Goal: Information Seeking & Learning: Learn about a topic

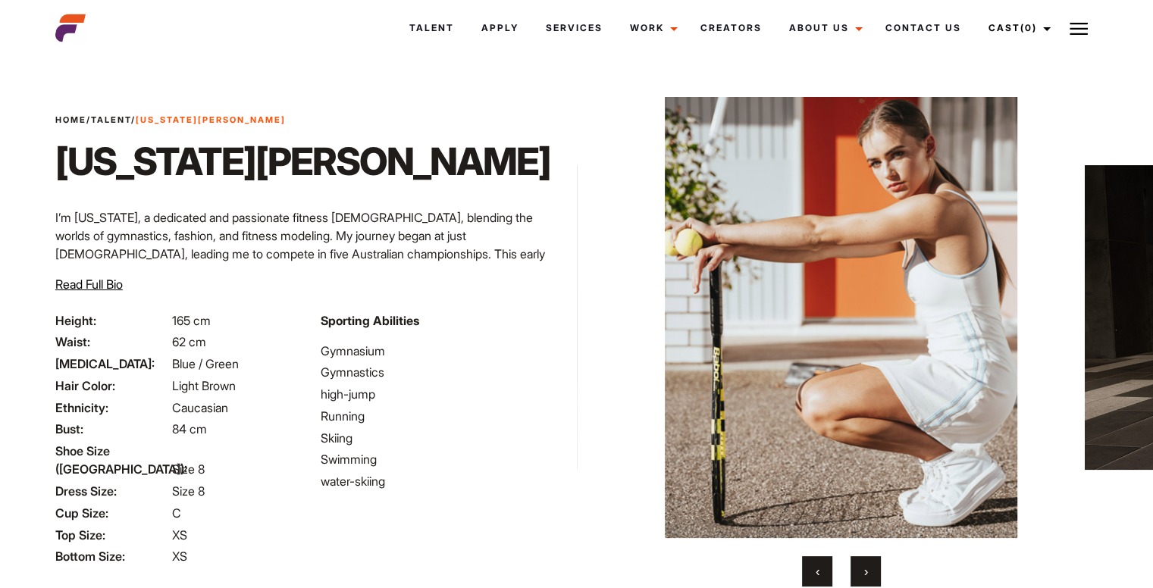
click at [959, 271] on img at bounding box center [841, 317] width 457 height 441
click at [90, 281] on span "Read Full Bio" at bounding box center [88, 284] width 67 height 15
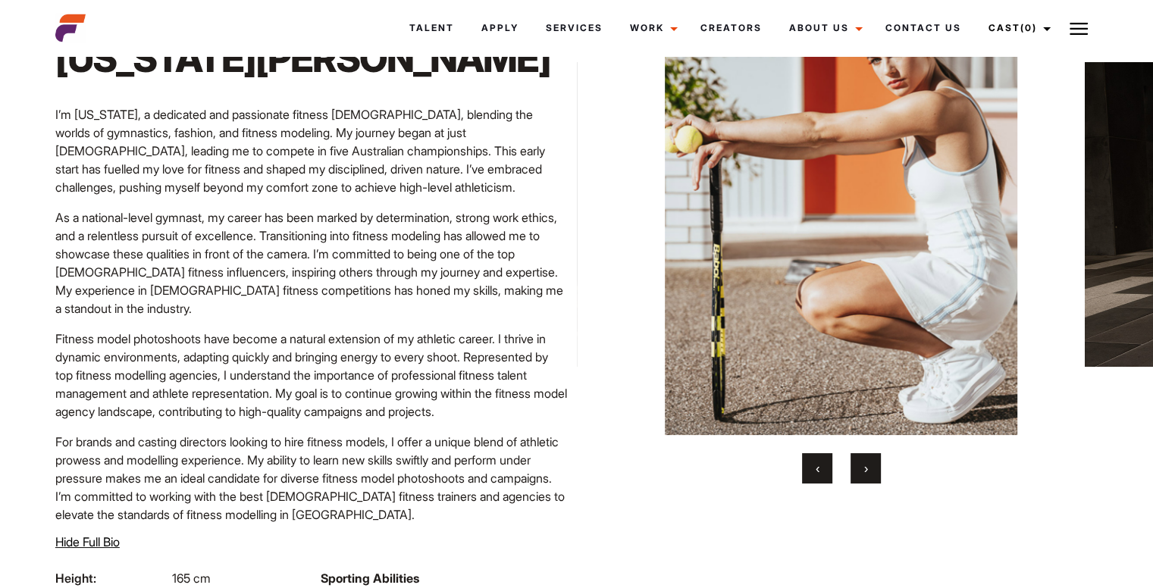
scroll to position [99, 0]
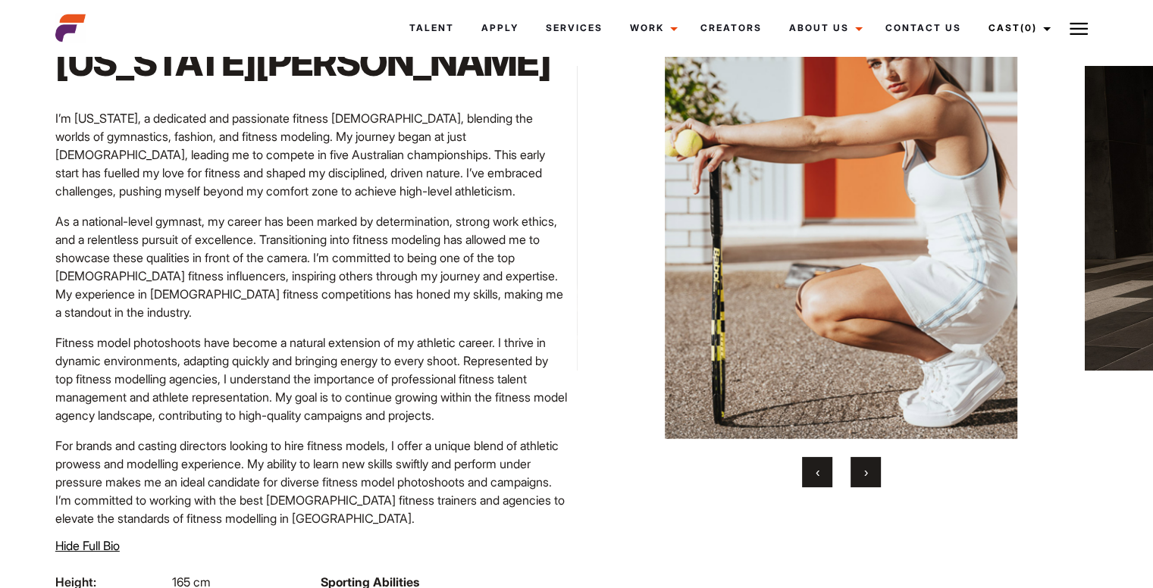
click at [877, 469] on button "›" at bounding box center [866, 472] width 30 height 30
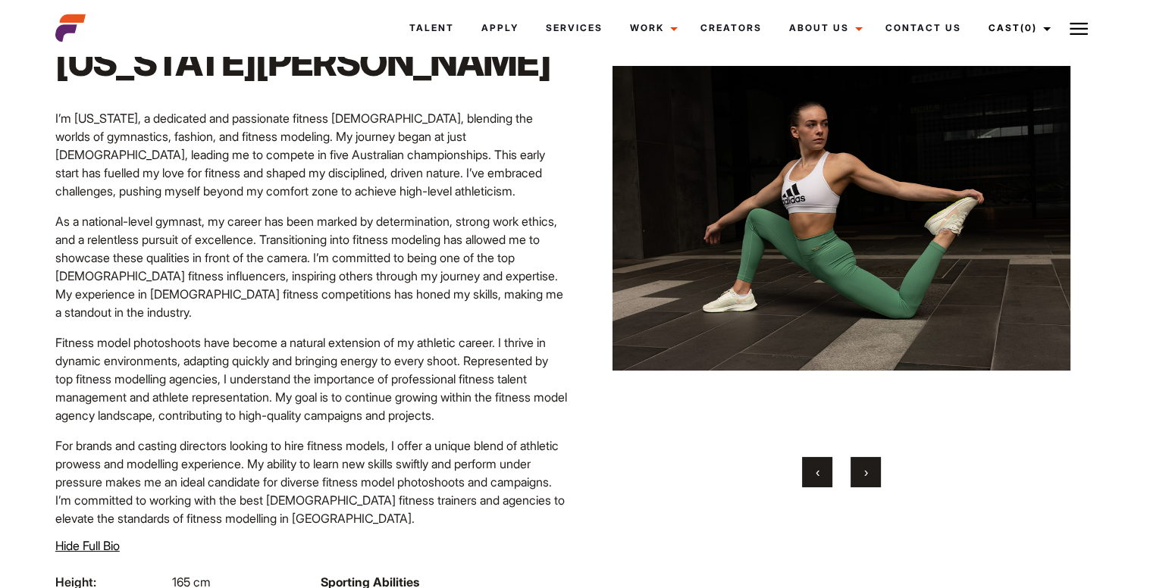
click at [877, 469] on button "›" at bounding box center [866, 472] width 30 height 30
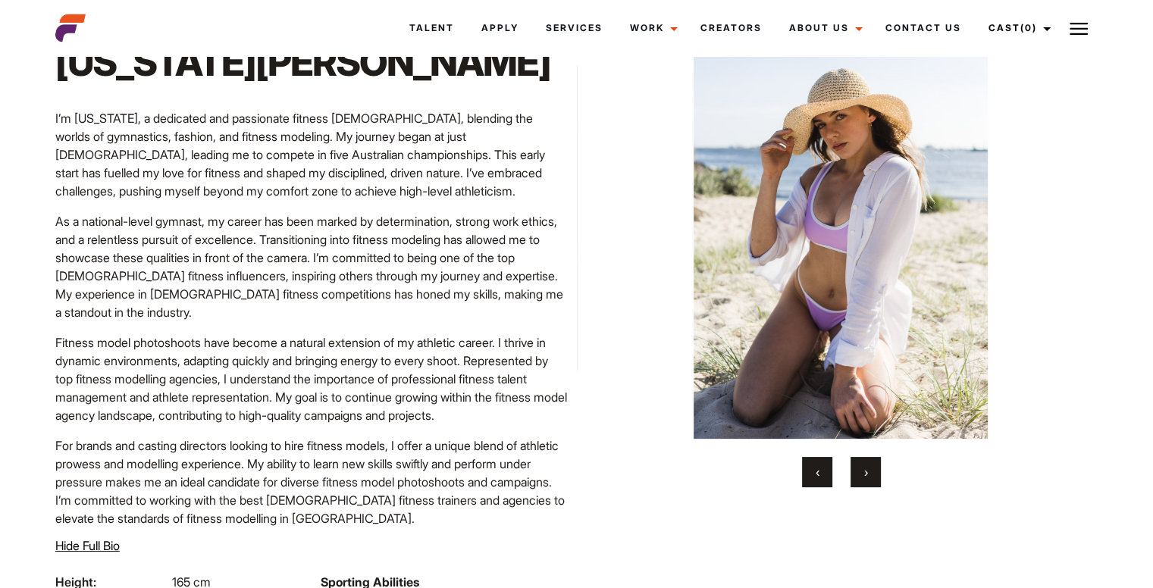
click at [877, 469] on button "›" at bounding box center [866, 472] width 30 height 30
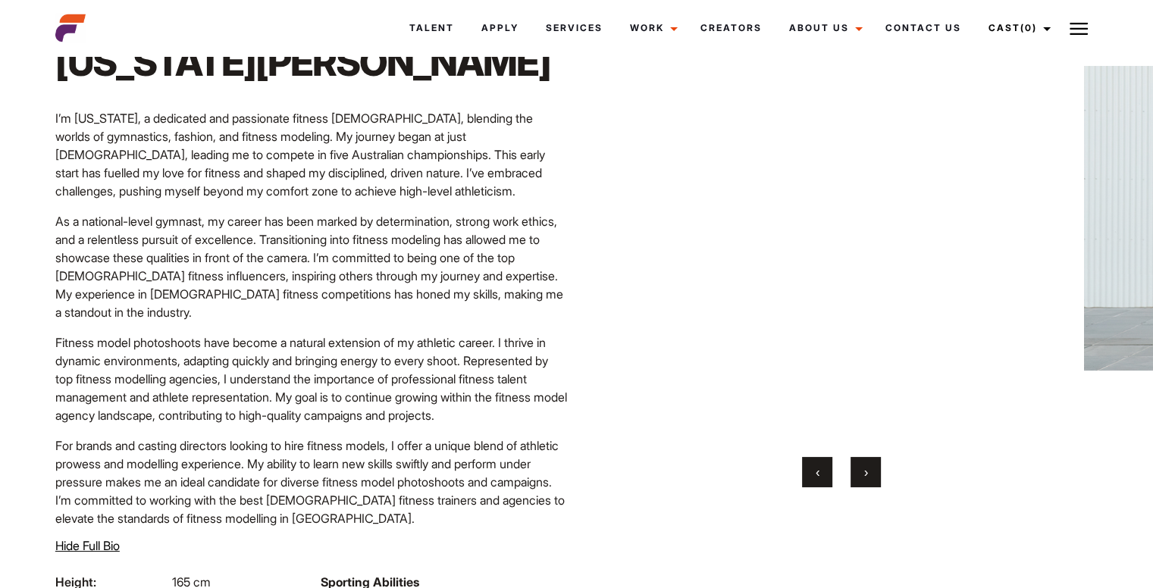
click at [877, 469] on button "›" at bounding box center [866, 472] width 30 height 30
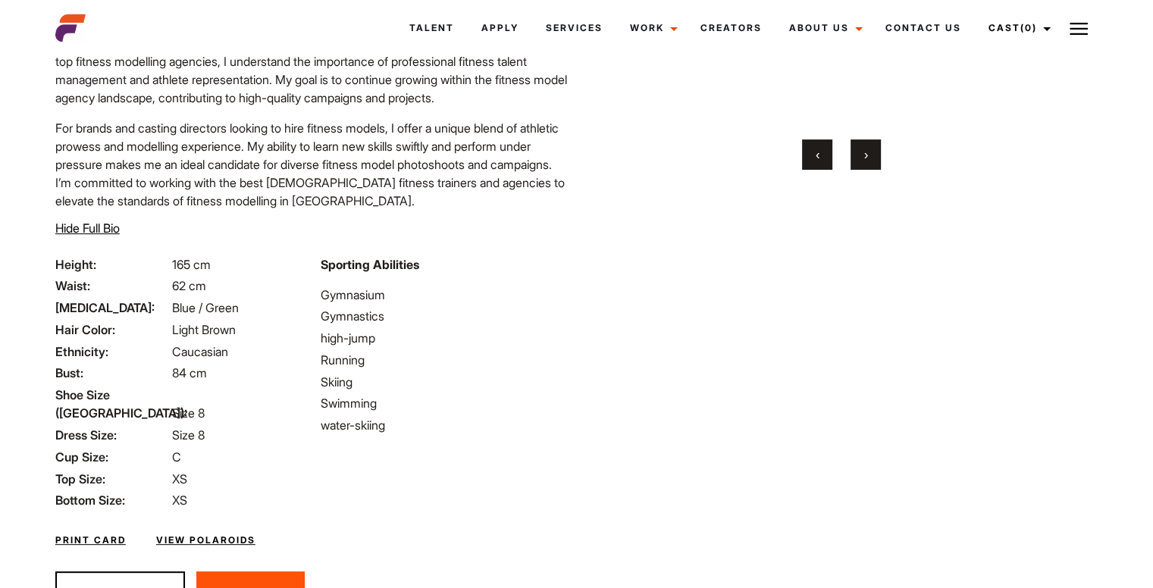
scroll to position [461, 0]
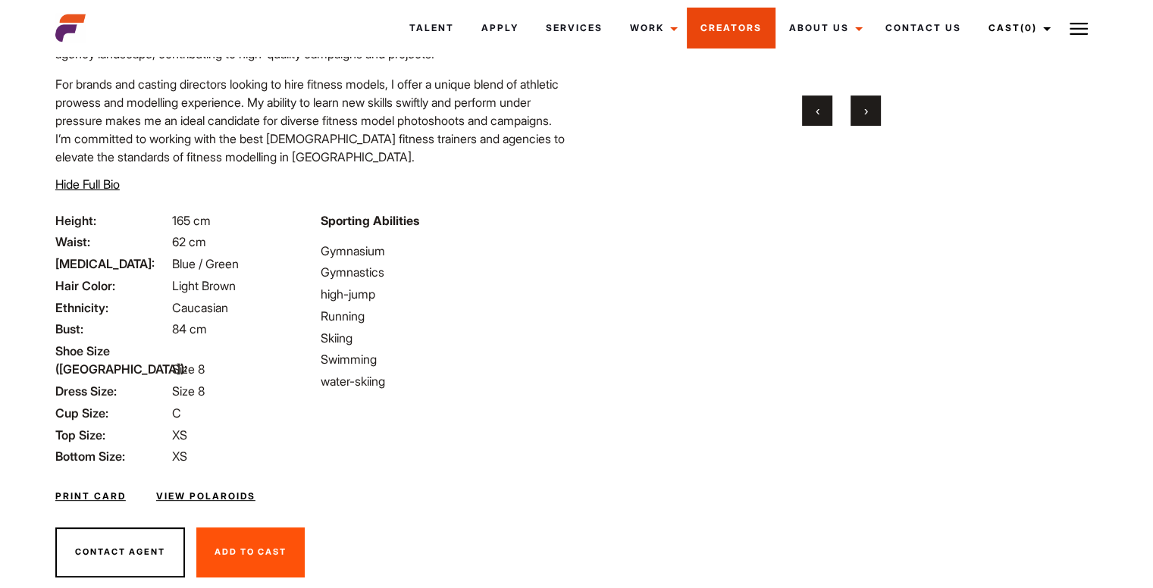
click at [719, 23] on link "Creators" at bounding box center [731, 28] width 89 height 41
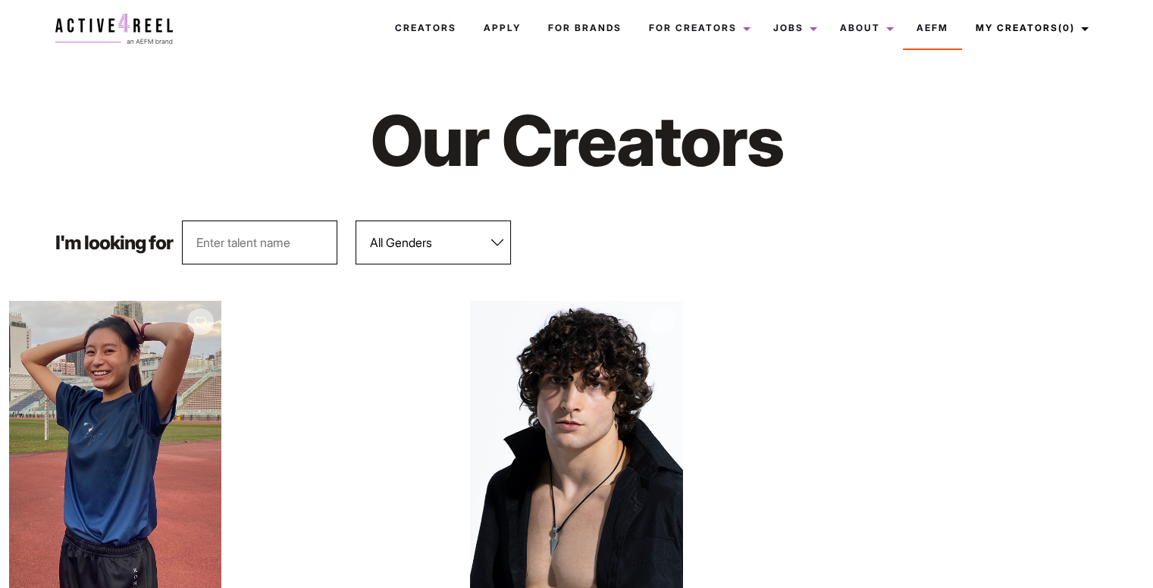
click at [385, 244] on select "All Genders [DEMOGRAPHIC_DATA] [DEMOGRAPHIC_DATA]" at bounding box center [433, 243] width 155 height 44
select select "563"
click at [356, 221] on select "All Genders [DEMOGRAPHIC_DATA] [DEMOGRAPHIC_DATA]" at bounding box center [433, 243] width 155 height 44
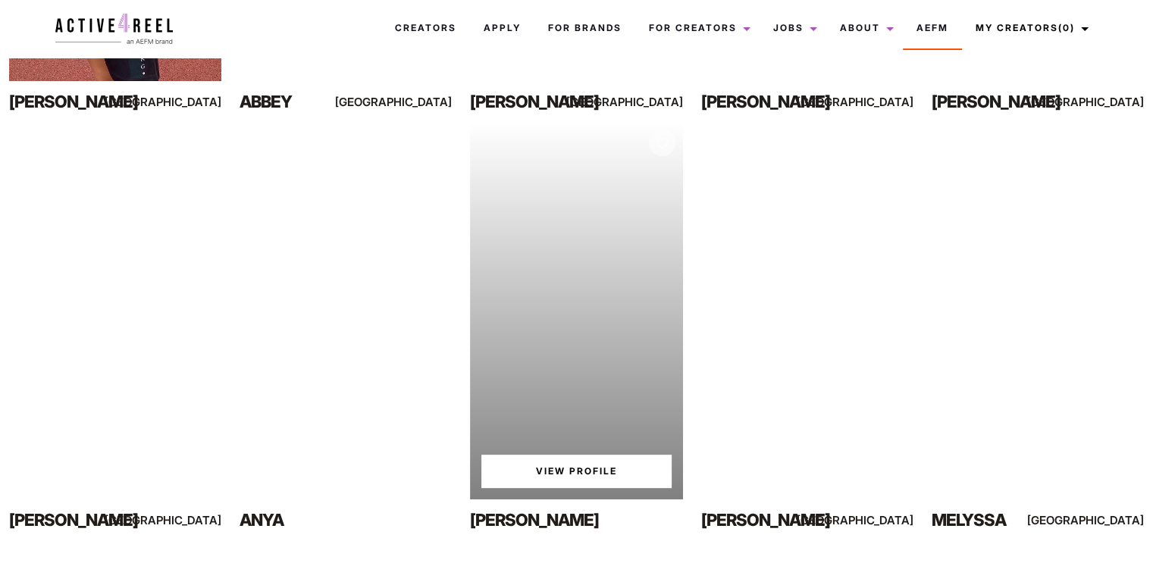
scroll to position [597, 0]
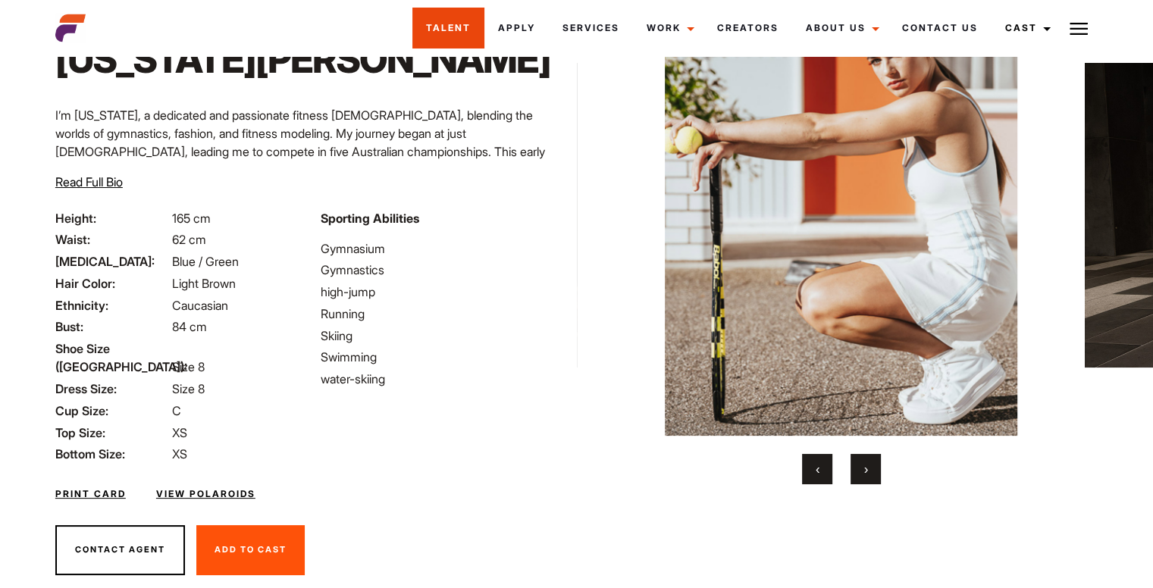
scroll to position [118, 0]
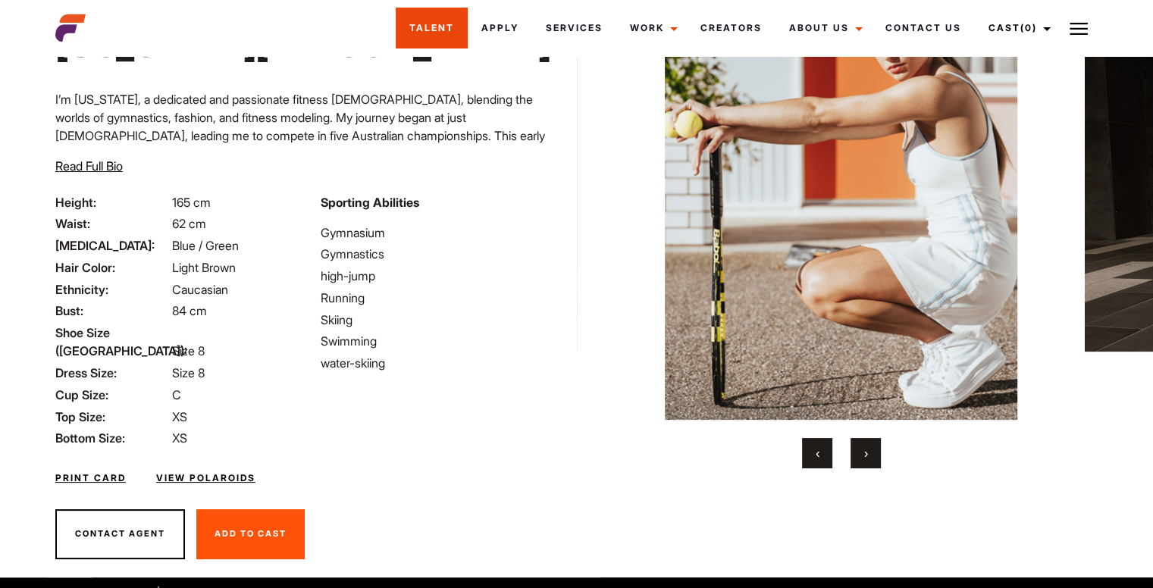
click at [453, 16] on link "Talent" at bounding box center [432, 28] width 72 height 41
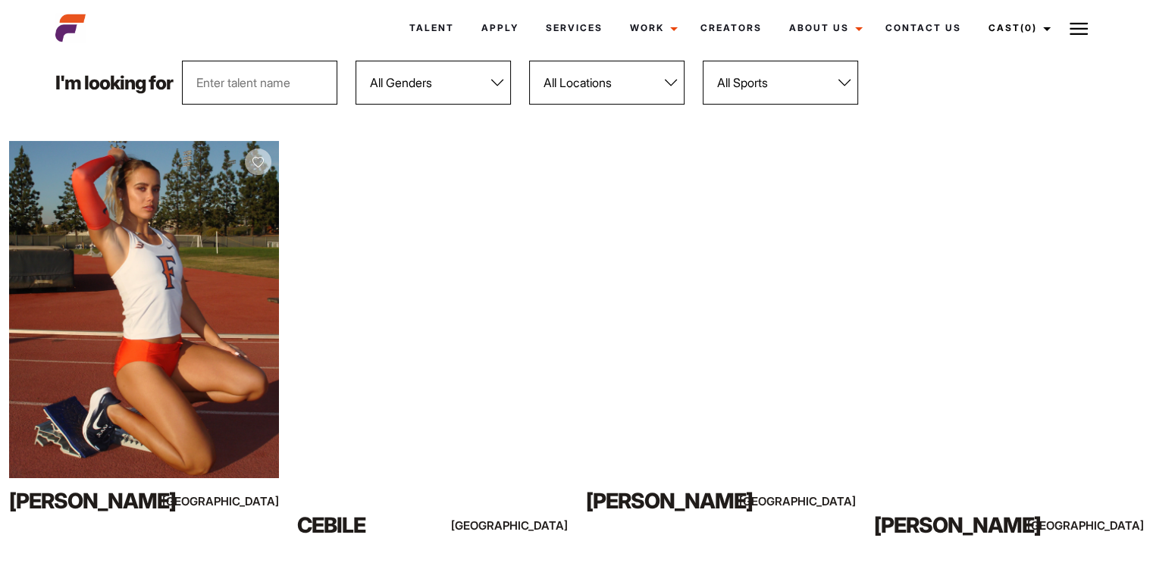
scroll to position [197, 0]
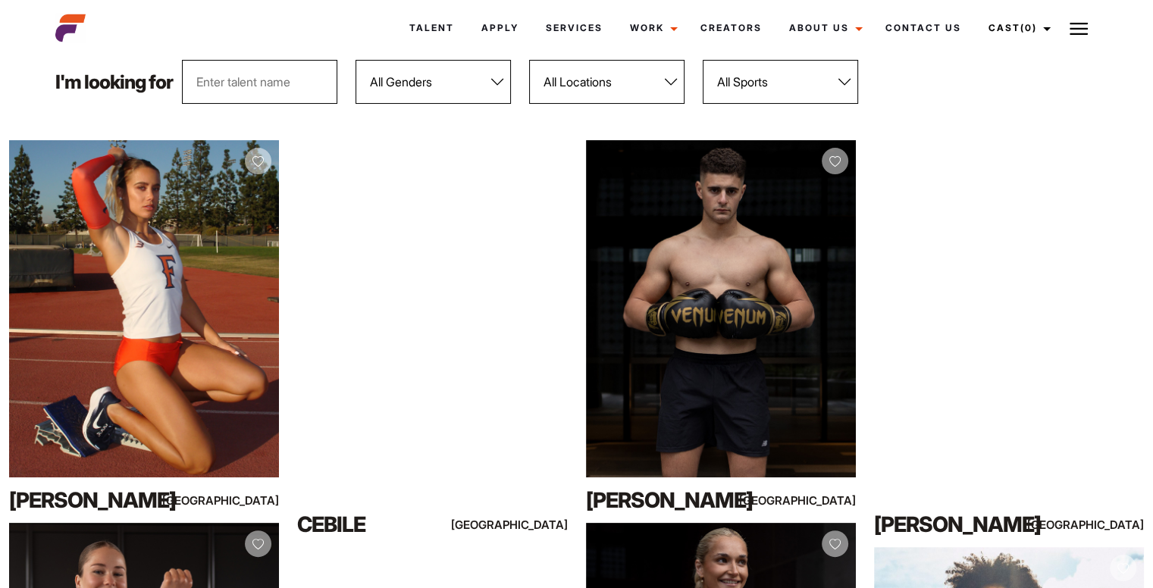
click at [372, 82] on select "All Genders [DEMOGRAPHIC_DATA] [DEMOGRAPHIC_DATA]" at bounding box center [433, 82] width 155 height 44
click at [356, 60] on select "All Genders [DEMOGRAPHIC_DATA] [DEMOGRAPHIC_DATA]" at bounding box center [433, 82] width 155 height 44
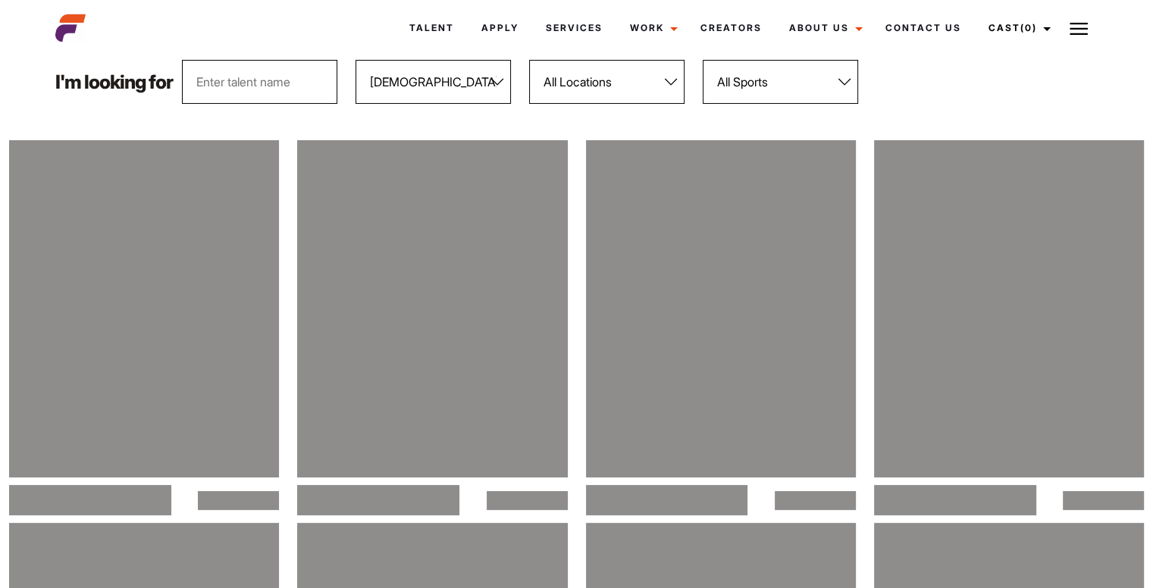
click at [417, 92] on select "All Genders [DEMOGRAPHIC_DATA] [DEMOGRAPHIC_DATA]" at bounding box center [433, 82] width 155 height 44
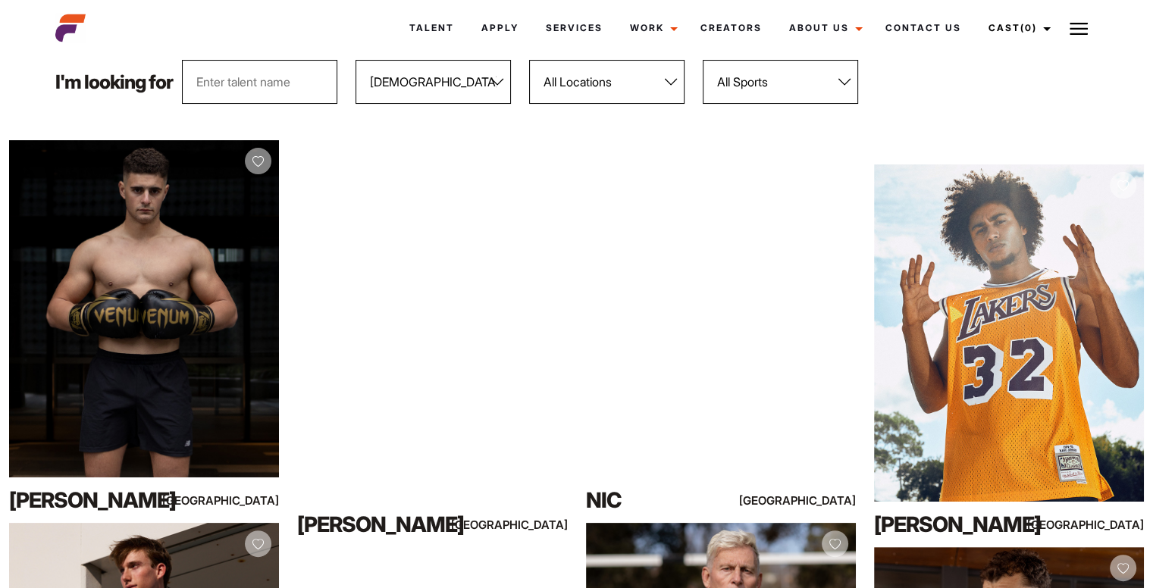
select select "104"
click at [356, 60] on select "All Genders Female Male" at bounding box center [433, 82] width 155 height 44
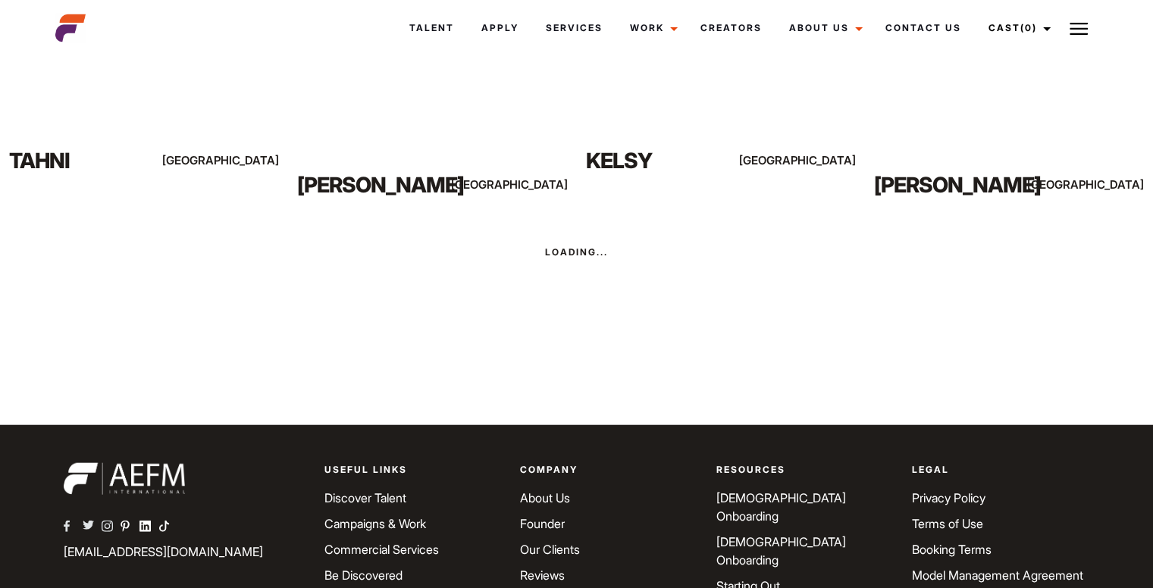
scroll to position [3636, 0]
